Goal: Find specific page/section: Find specific page/section

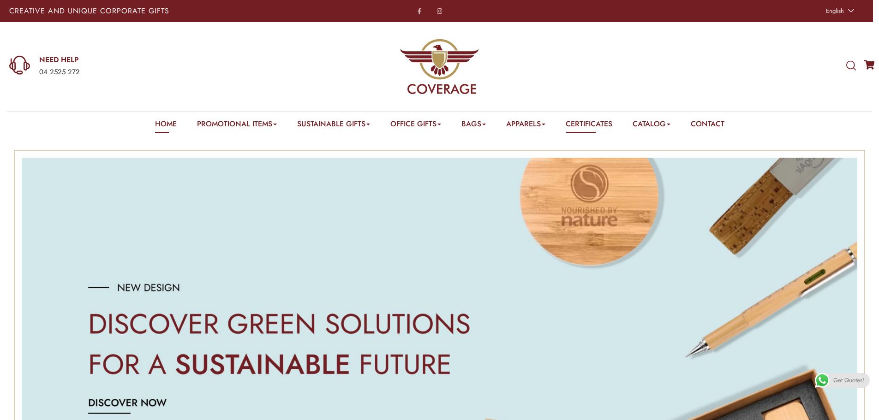
click at [596, 125] on link "Certificates" at bounding box center [589, 126] width 47 height 14
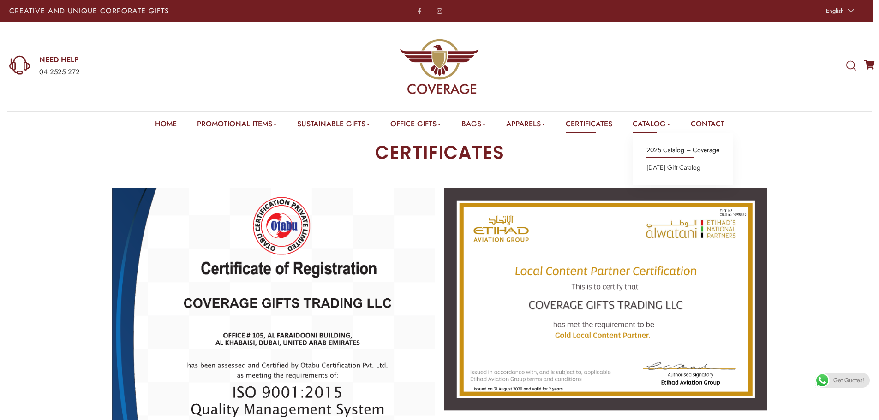
click at [662, 149] on link "2025 Catalog – Coverage" at bounding box center [682, 150] width 73 height 12
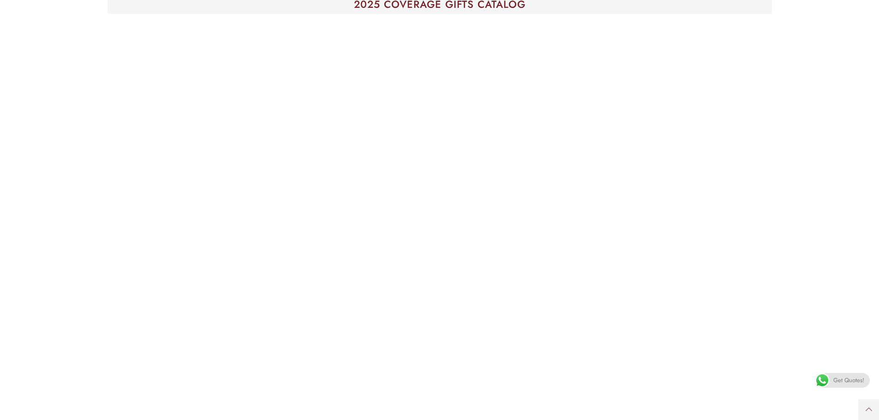
scroll to position [185, 0]
click at [37, 155] on section at bounding box center [439, 221] width 865 height 414
